Goal: Information Seeking & Learning: Learn about a topic

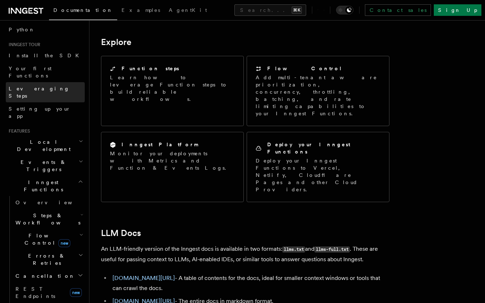
scroll to position [58, 0]
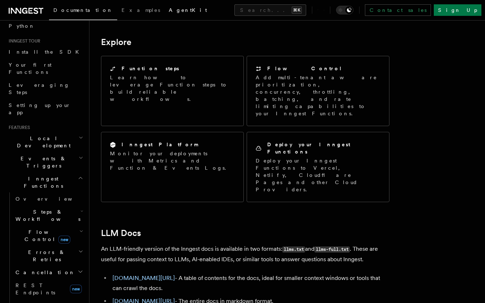
click at [169, 9] on span "AgentKit" at bounding box center [188, 10] width 38 height 6
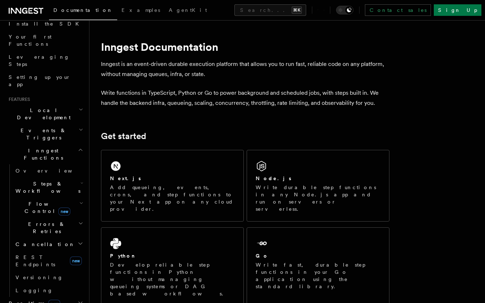
scroll to position [90, 0]
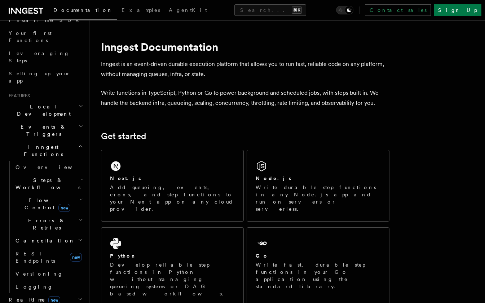
click at [76, 100] on h2 "Local Development" at bounding box center [45, 110] width 79 height 20
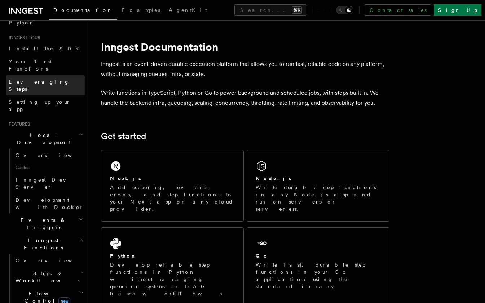
scroll to position [61, 0]
click at [61, 48] on link "Install the SDK" at bounding box center [45, 49] width 79 height 13
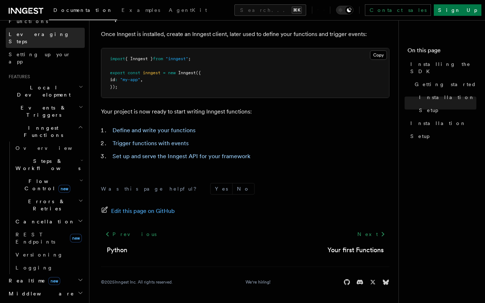
scroll to position [111, 0]
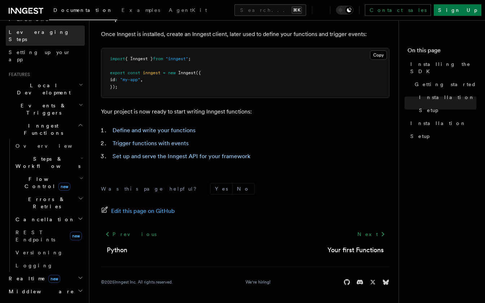
click at [71, 99] on h2 "Events & Triggers" at bounding box center [45, 109] width 79 height 20
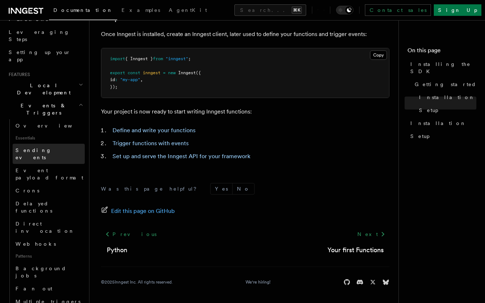
click at [54, 144] on link "Sending events" at bounding box center [49, 154] width 72 height 20
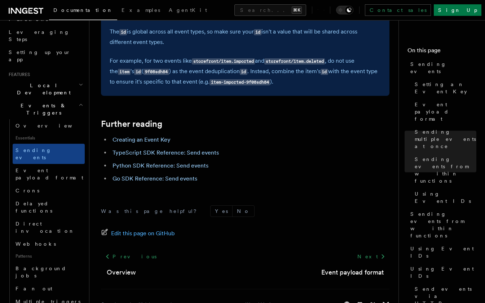
scroll to position [2085, 0]
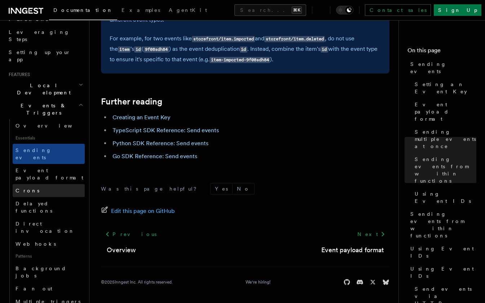
click at [31, 184] on link "Crons" at bounding box center [49, 190] width 72 height 13
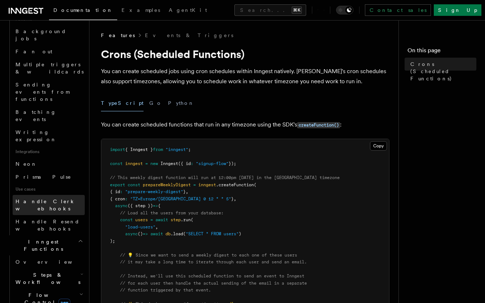
scroll to position [355, 0]
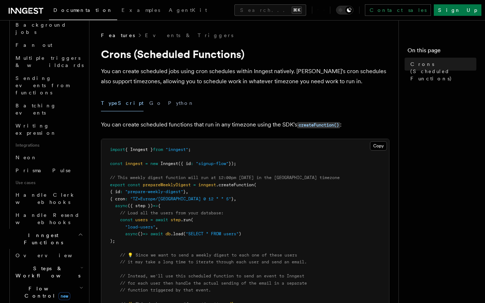
click at [71, 262] on h2 "Steps & Workflows" at bounding box center [49, 272] width 72 height 20
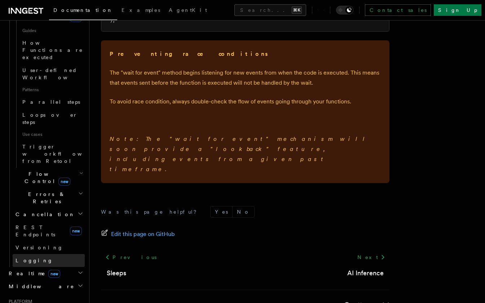
scroll to position [351, 0]
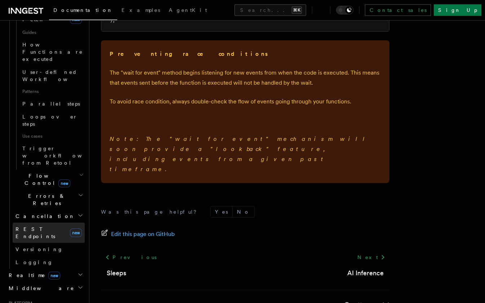
click at [48, 226] on span "REST Endpoints" at bounding box center [35, 232] width 40 height 13
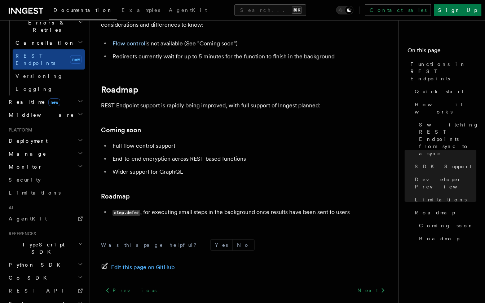
scroll to position [1360, 0]
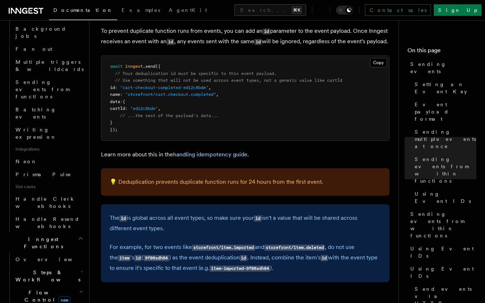
scroll to position [2085, 0]
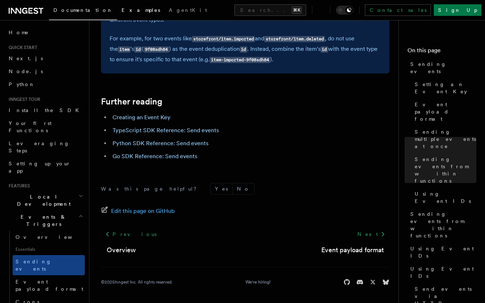
click at [117, 13] on link "Examples" at bounding box center [140, 10] width 47 height 17
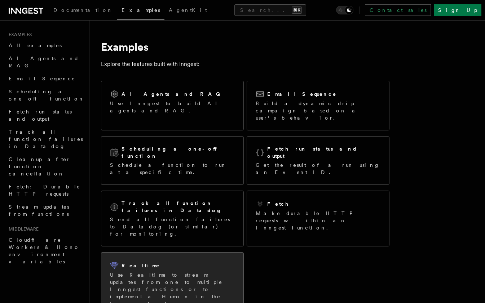
click at [191, 261] on div "Realtime" at bounding box center [172, 265] width 125 height 9
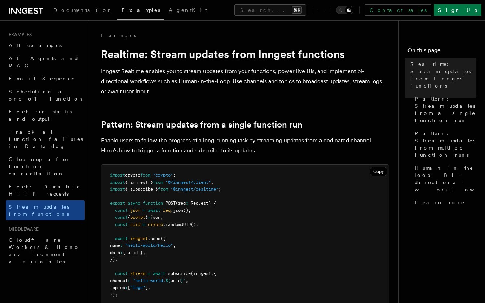
click at [178, 92] on p "Inngest Realtime enables you to stream updates from your functions, power live …" at bounding box center [245, 81] width 288 height 30
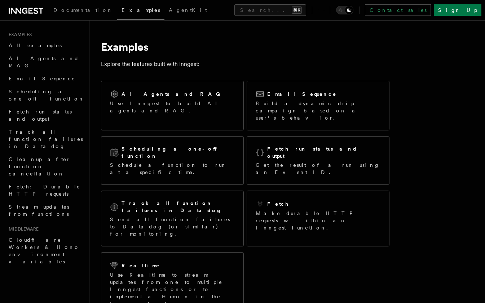
click at [288, 63] on p "Explore the features built with Inngest:" at bounding box center [245, 64] width 288 height 10
